Goal: Task Accomplishment & Management: Use online tool/utility

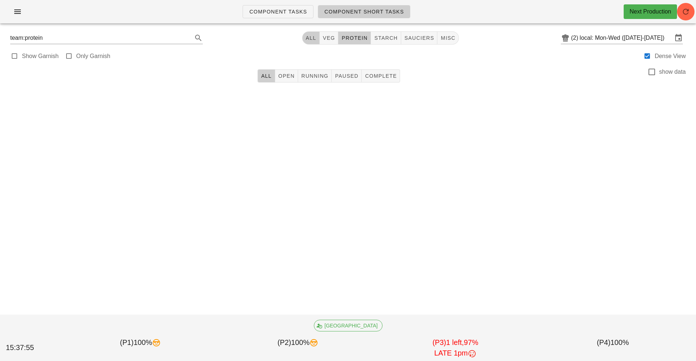
click at [307, 42] on button "All" at bounding box center [311, 37] width 18 height 13
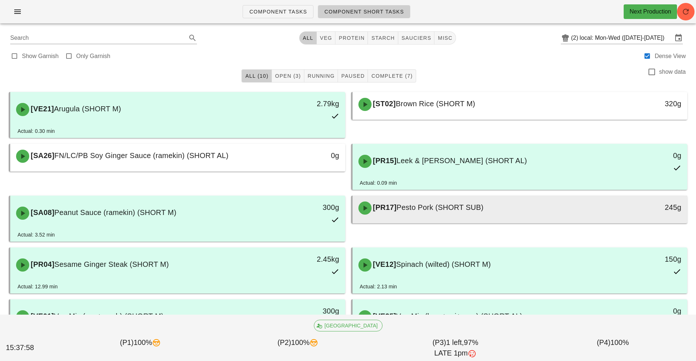
click at [508, 222] on div at bounding box center [520, 222] width 320 height 3
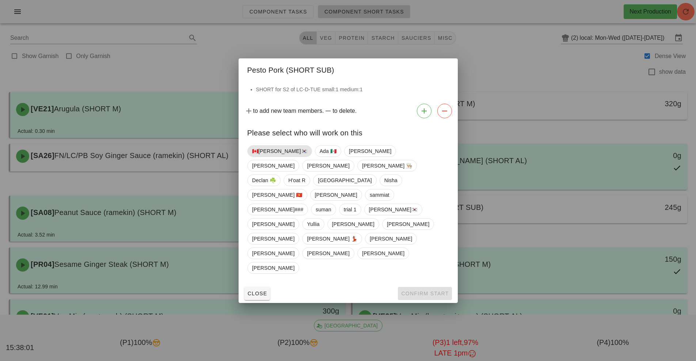
click at [266, 157] on span "🇨🇦[PERSON_NAME]🇰🇷" at bounding box center [279, 151] width 55 height 11
click at [429, 287] on button "Confirm Start" at bounding box center [425, 293] width 54 height 13
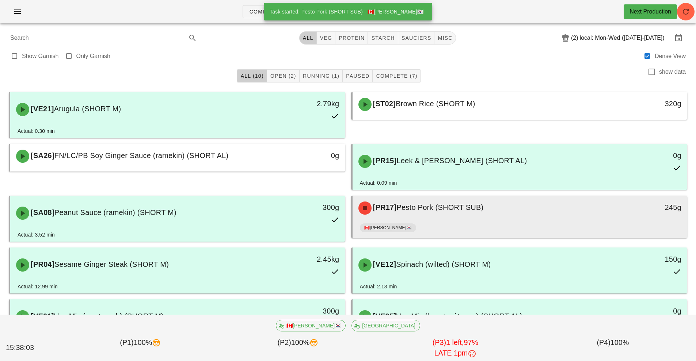
click at [496, 222] on div "🇨🇦[PERSON_NAME]🇰🇷" at bounding box center [520, 230] width 320 height 18
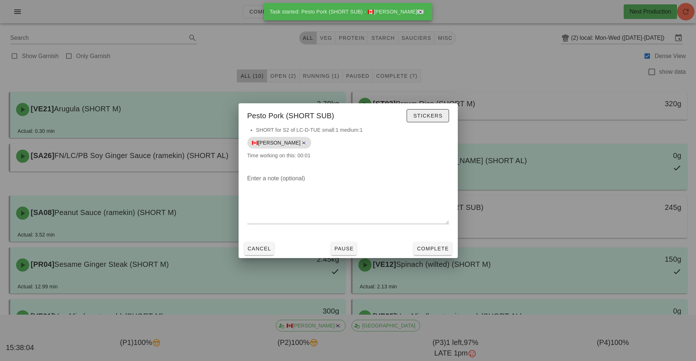
click at [429, 118] on span "Stickers" at bounding box center [428, 116] width 30 height 6
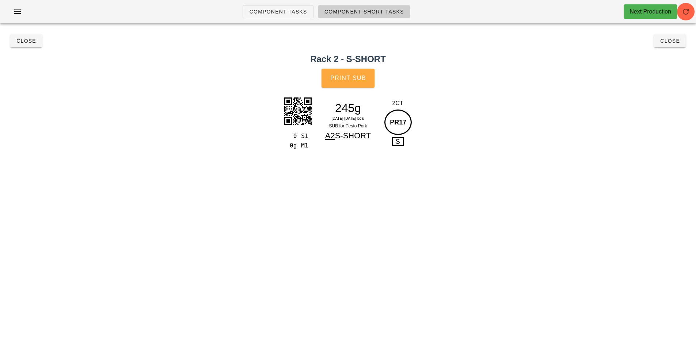
click at [354, 75] on span "Print Sub" at bounding box center [348, 78] width 36 height 7
click at [677, 45] on button "Close" at bounding box center [670, 40] width 32 height 13
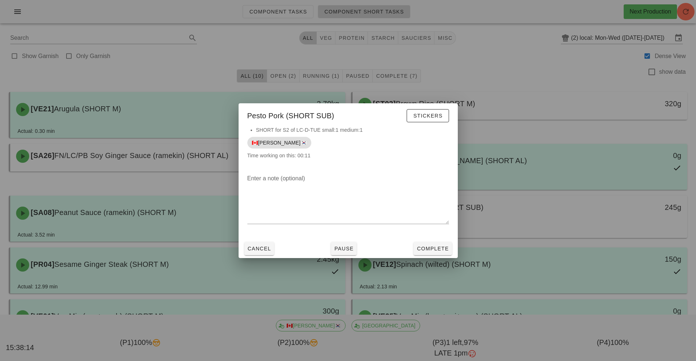
click at [601, 72] on div at bounding box center [348, 180] width 696 height 361
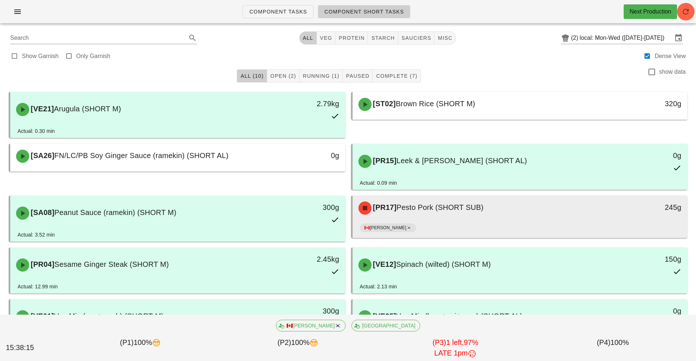
click at [515, 217] on div "[PR17] Pesto Pork (SHORT SUB)" at bounding box center [478, 208] width 249 height 22
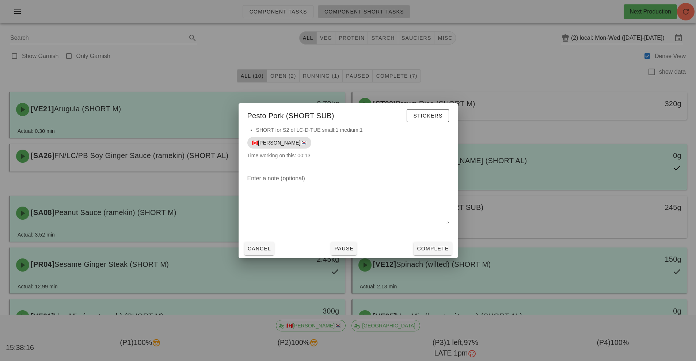
click at [522, 227] on div at bounding box center [348, 180] width 696 height 361
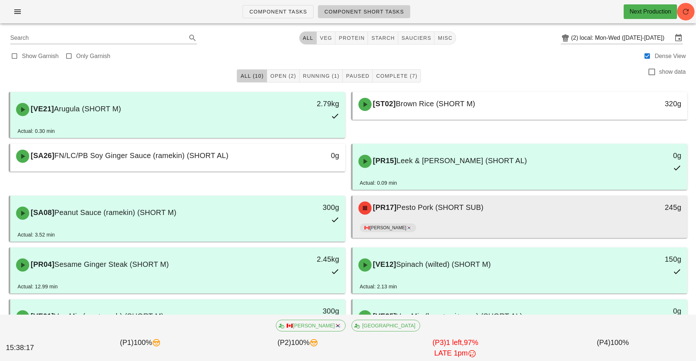
click at [442, 210] on span "Pesto Pork (SHORT SUB)" at bounding box center [439, 207] width 87 height 8
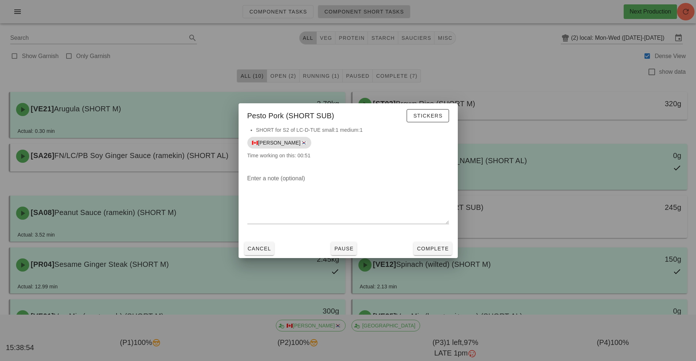
click at [592, 99] on div at bounding box center [348, 180] width 696 height 361
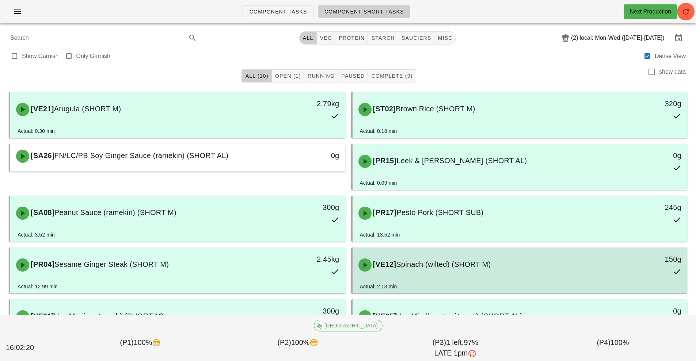
click at [571, 257] on div "[VE12] Spinach (wilted) (SHORT M)" at bounding box center [478, 265] width 249 height 22
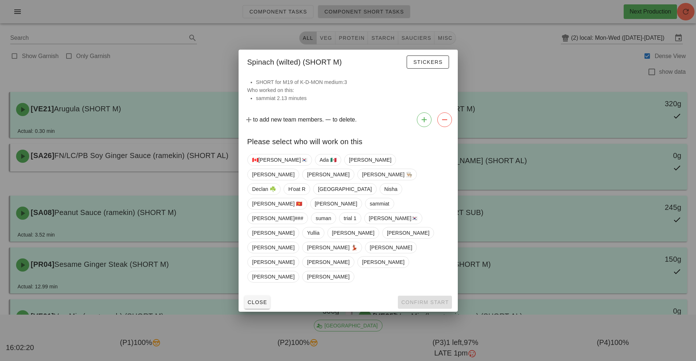
click at [584, 275] on div at bounding box center [348, 180] width 696 height 361
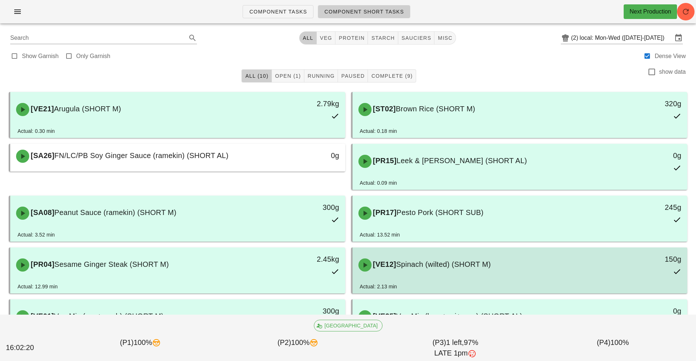
click at [590, 291] on div "Actual: 2.13 min" at bounding box center [520, 288] width 320 height 11
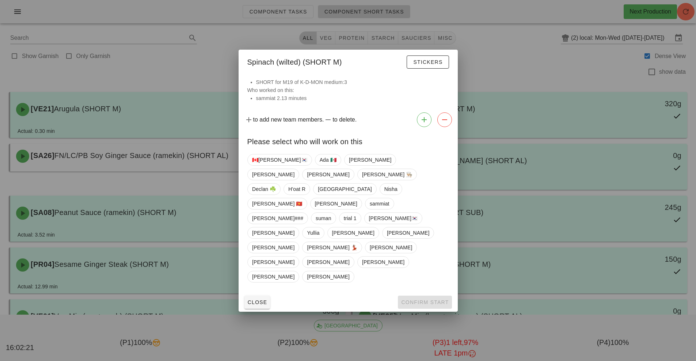
click at [558, 61] on div at bounding box center [348, 180] width 696 height 361
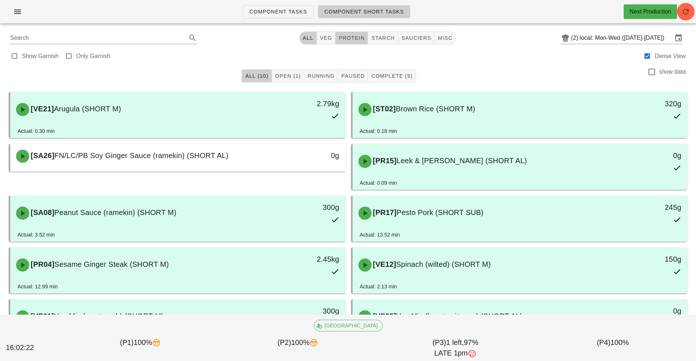
click at [350, 39] on span "protein" at bounding box center [351, 38] width 26 height 6
type input "team:protein"
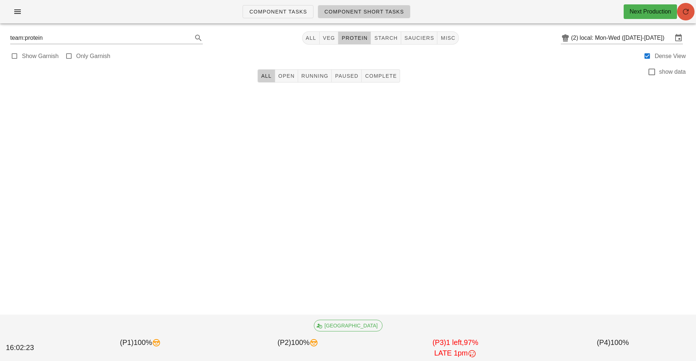
click at [686, 12] on icon "button" at bounding box center [685, 11] width 9 height 9
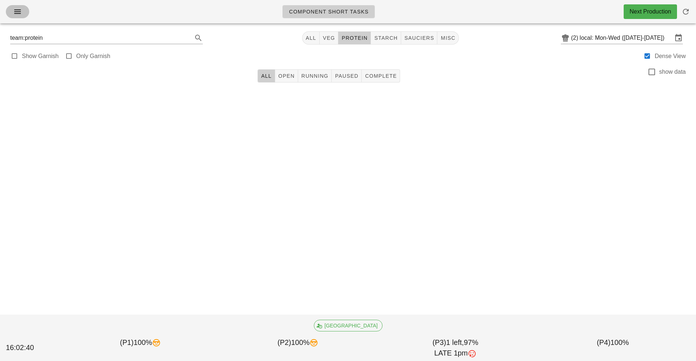
click at [15, 14] on icon "button" at bounding box center [17, 11] width 9 height 9
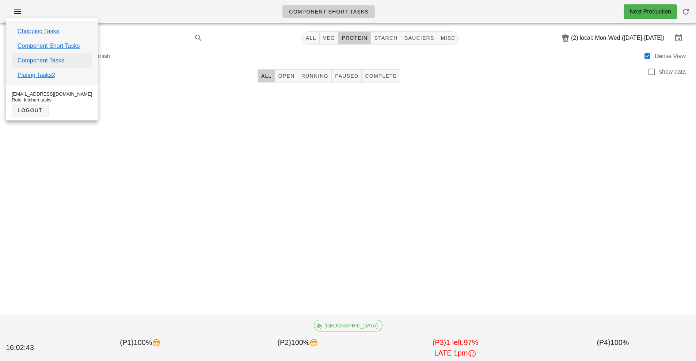
click at [46, 61] on link "Component Tasks" at bounding box center [41, 60] width 47 height 9
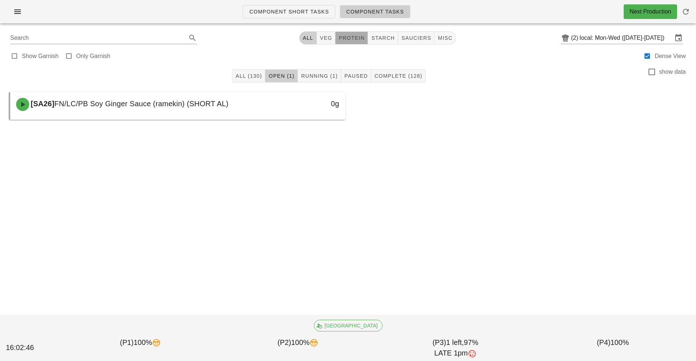
click at [352, 39] on span "protein" at bounding box center [351, 38] width 26 height 6
type input "team:protein"
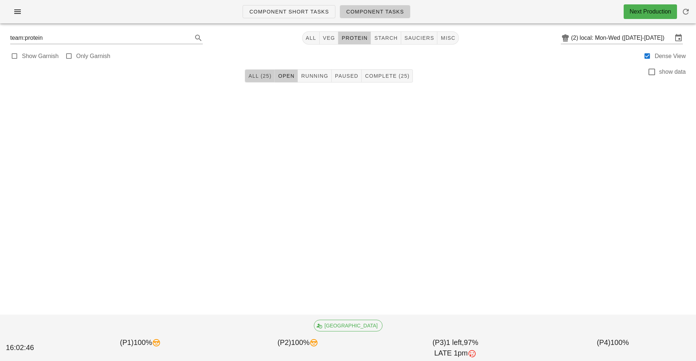
click at [258, 81] on button "All (25)" at bounding box center [260, 75] width 30 height 13
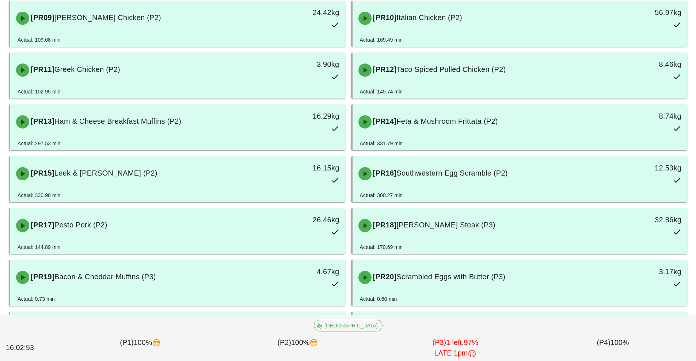
scroll to position [300, 0]
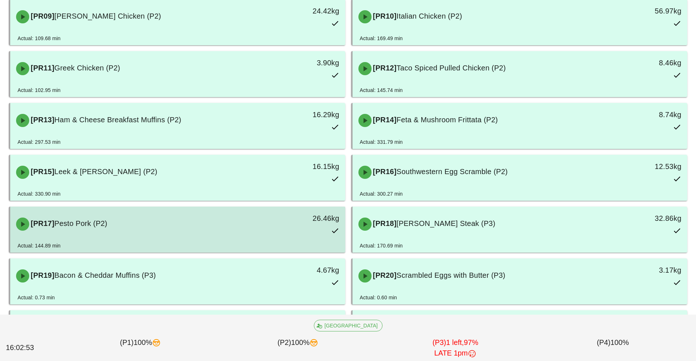
click at [305, 234] on div "26.46kg" at bounding box center [301, 224] width 83 height 32
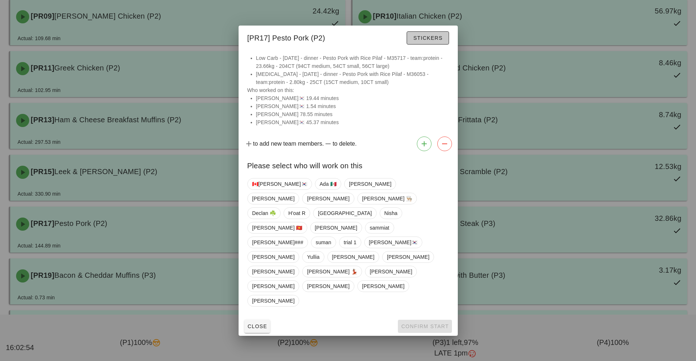
click at [435, 41] on span "Stickers" at bounding box center [428, 38] width 30 height 6
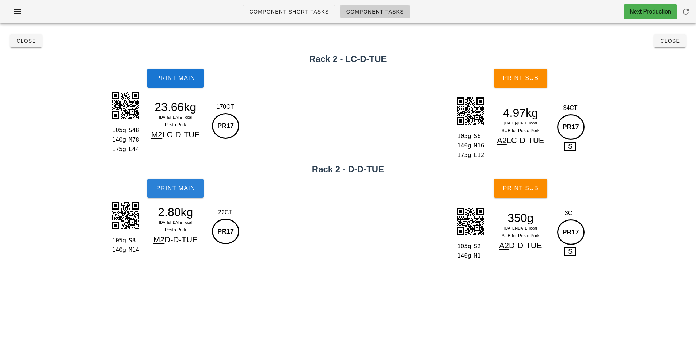
click at [187, 195] on button "Print Main" at bounding box center [175, 188] width 56 height 19
click at [663, 54] on h2 "Rack 2 - LC-D-TUE" at bounding box center [347, 59] width 687 height 13
click at [670, 41] on span "Close" at bounding box center [670, 41] width 20 height 6
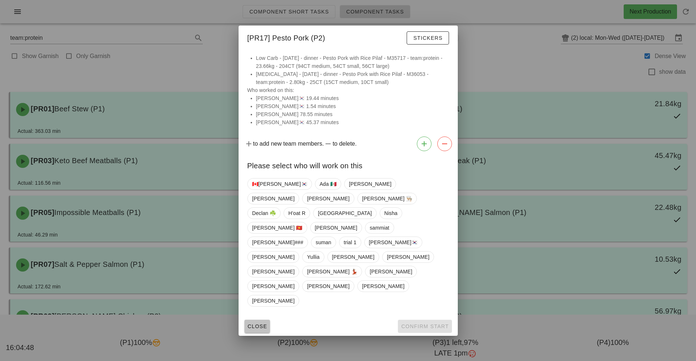
click at [254, 320] on button "Close" at bounding box center [257, 326] width 26 height 13
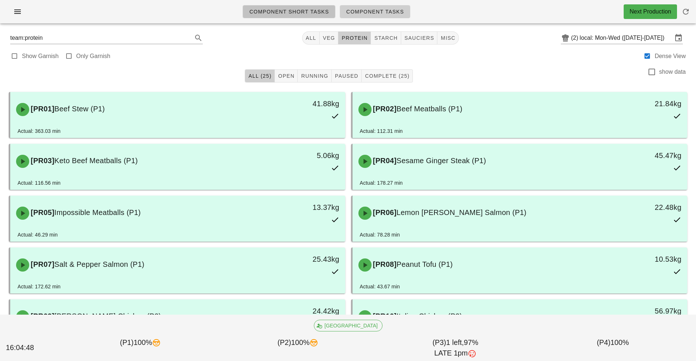
click at [269, 14] on span "Component Short Tasks" at bounding box center [289, 12] width 80 height 6
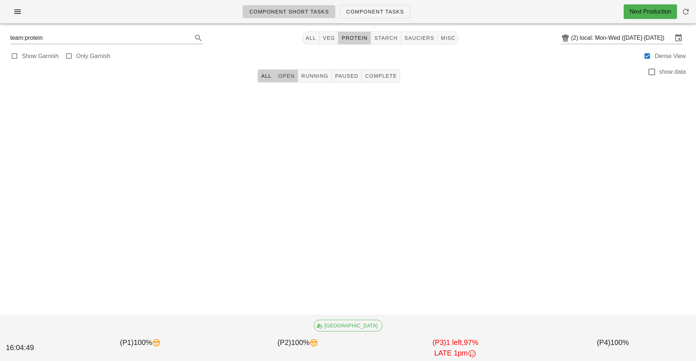
click at [287, 76] on span "Open" at bounding box center [286, 76] width 17 height 6
click at [321, 42] on button "veg" at bounding box center [329, 37] width 19 height 13
type input "team:veg"
click at [309, 41] on span "All" at bounding box center [310, 38] width 11 height 6
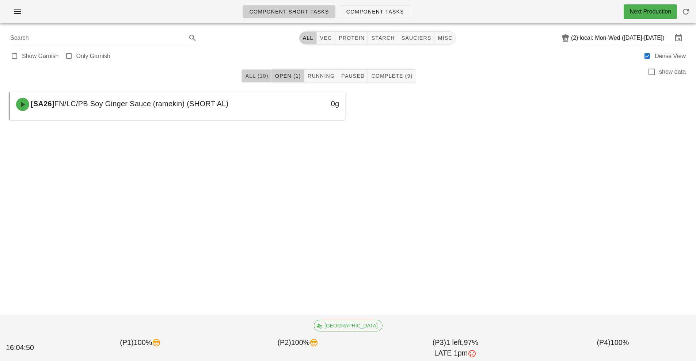
click at [257, 79] on span "All (10)" at bounding box center [256, 76] width 23 height 6
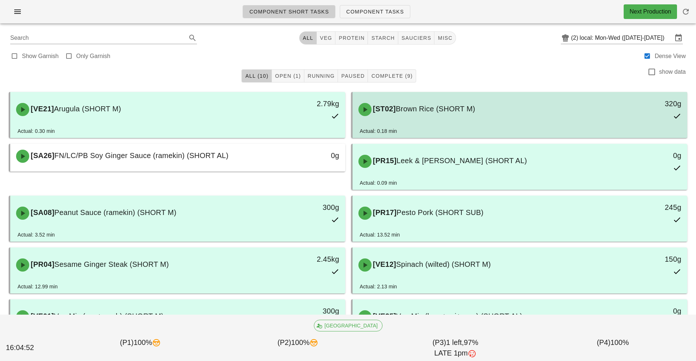
click at [444, 118] on div "[ST02] Brown Rice (SHORT M)" at bounding box center [478, 110] width 249 height 22
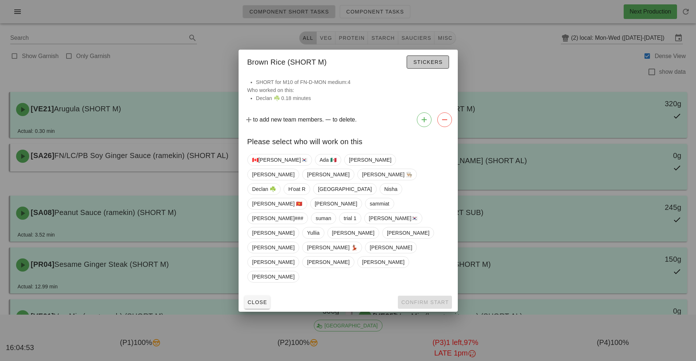
click at [434, 65] on span "Stickers" at bounding box center [428, 62] width 30 height 6
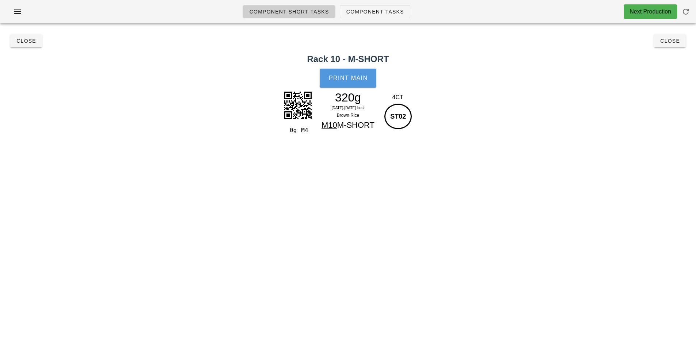
click at [351, 85] on button "Print Main" at bounding box center [348, 78] width 56 height 19
click at [674, 42] on span "Close" at bounding box center [670, 41] width 20 height 6
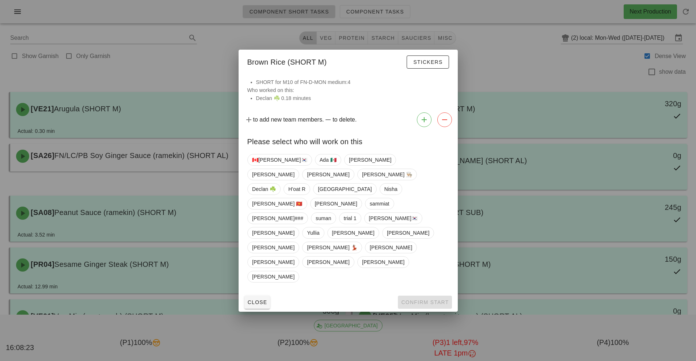
click at [563, 56] on div at bounding box center [348, 180] width 696 height 361
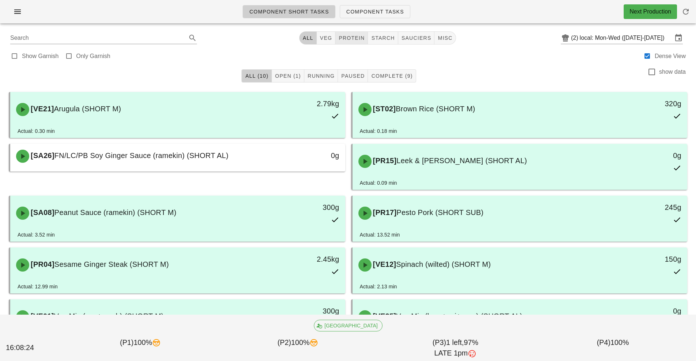
click at [363, 41] on span "protein" at bounding box center [351, 38] width 26 height 6
type input "team:protein"
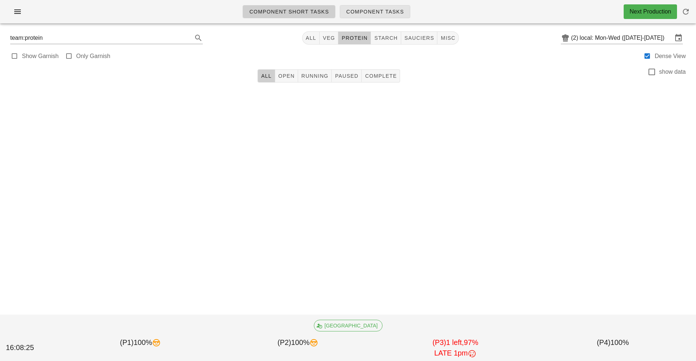
click at [389, 16] on link "Component Tasks" at bounding box center [375, 11] width 70 height 13
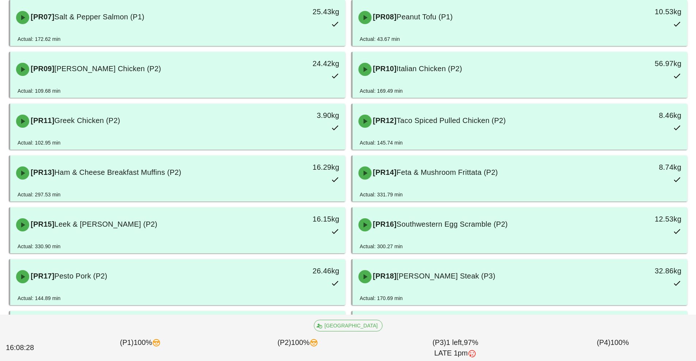
scroll to position [254, 0]
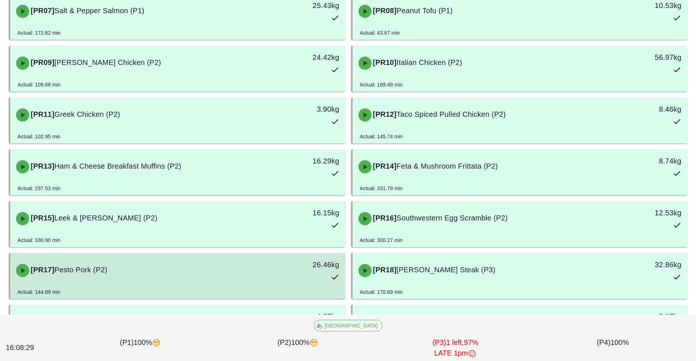
click at [276, 270] on div "26.46kg" at bounding box center [302, 265] width 74 height 12
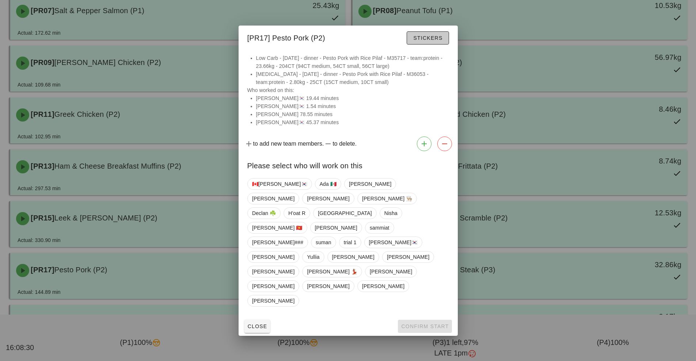
click at [441, 41] on span "Stickers" at bounding box center [428, 38] width 30 height 6
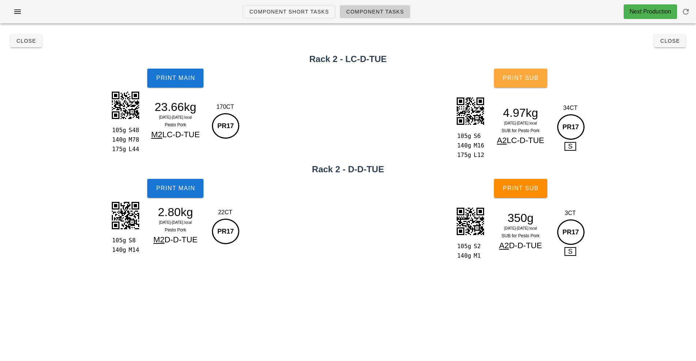
click at [534, 78] on span "Print Sub" at bounding box center [520, 78] width 36 height 7
click at [677, 45] on button "Close" at bounding box center [670, 40] width 32 height 13
